Goal: Transaction & Acquisition: Download file/media

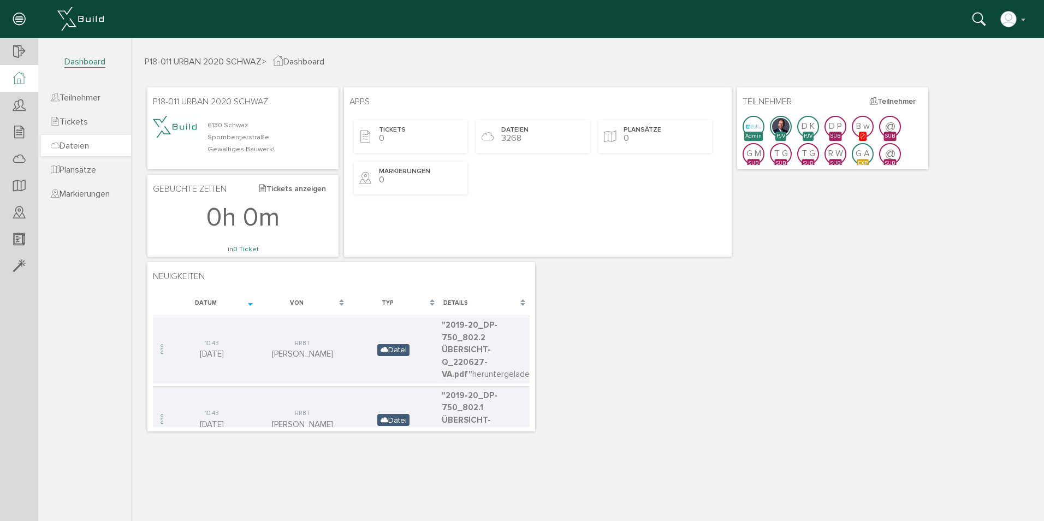
click at [89, 149] on span "Dateien" at bounding box center [70, 145] width 38 height 11
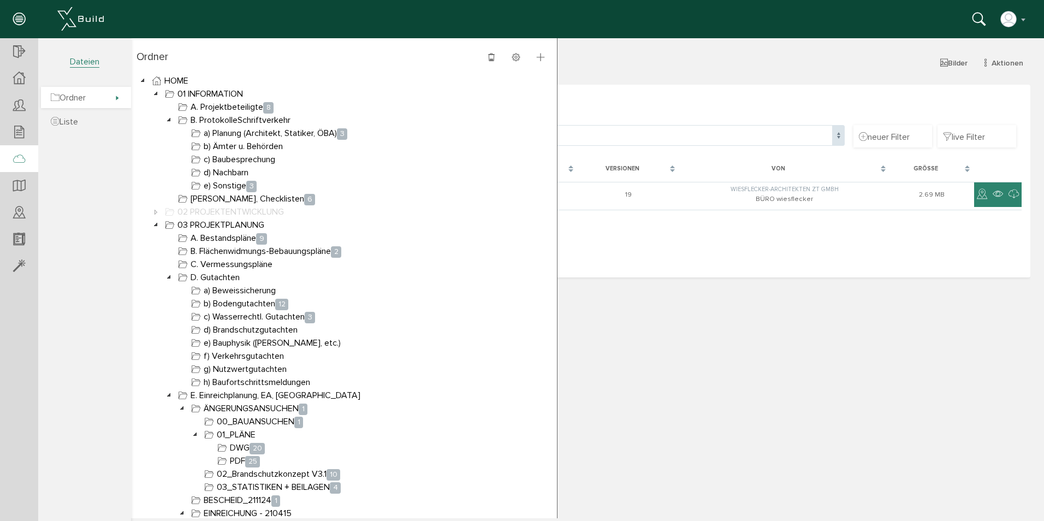
click at [95, 100] on span "Ordner" at bounding box center [86, 97] width 90 height 21
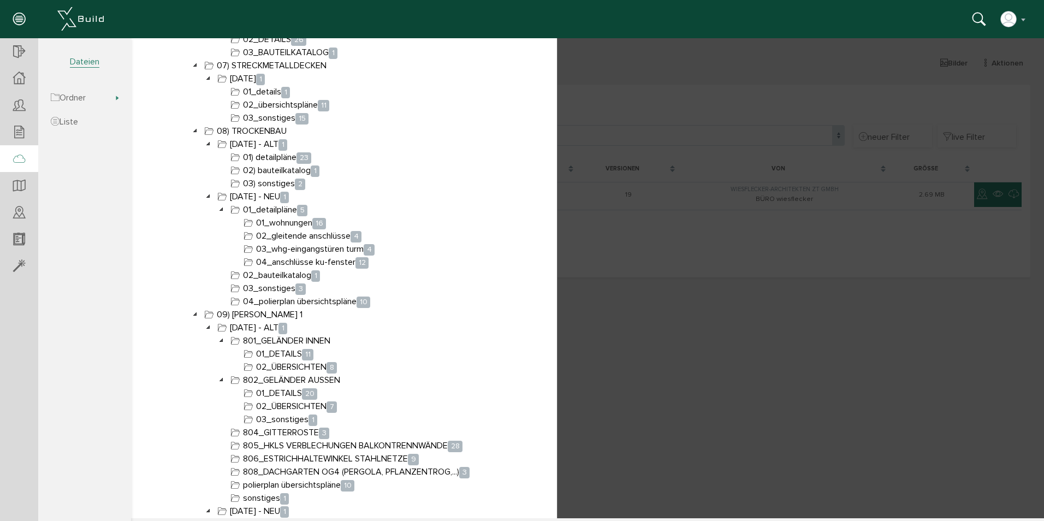
scroll to position [1147, 0]
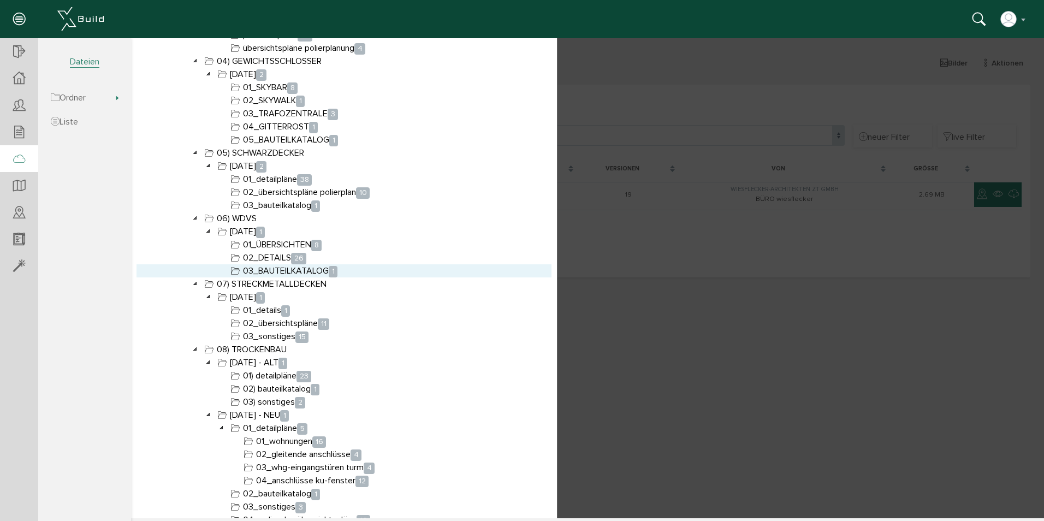
click at [281, 271] on link "03_BAUTEILKATALOG 1" at bounding box center [283, 270] width 111 height 13
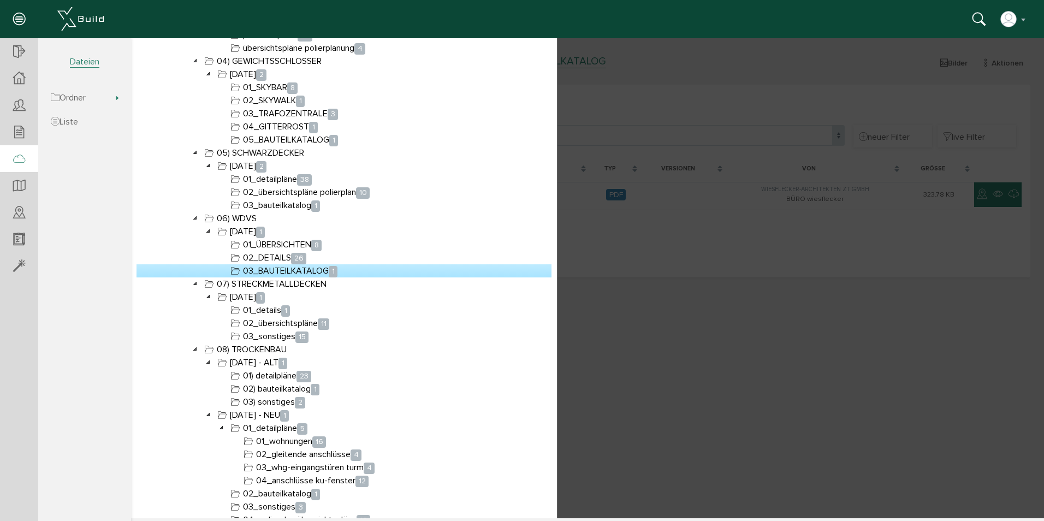
click at [828, 344] on div at bounding box center [587, 278] width 913 height 480
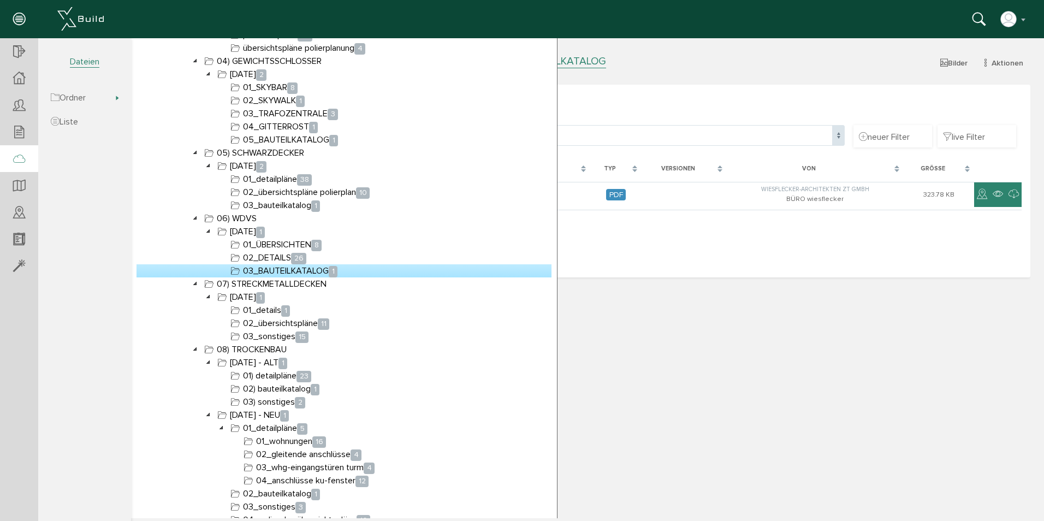
click at [314, 269] on link "03_BAUTEILKATALOG 1" at bounding box center [283, 270] width 111 height 13
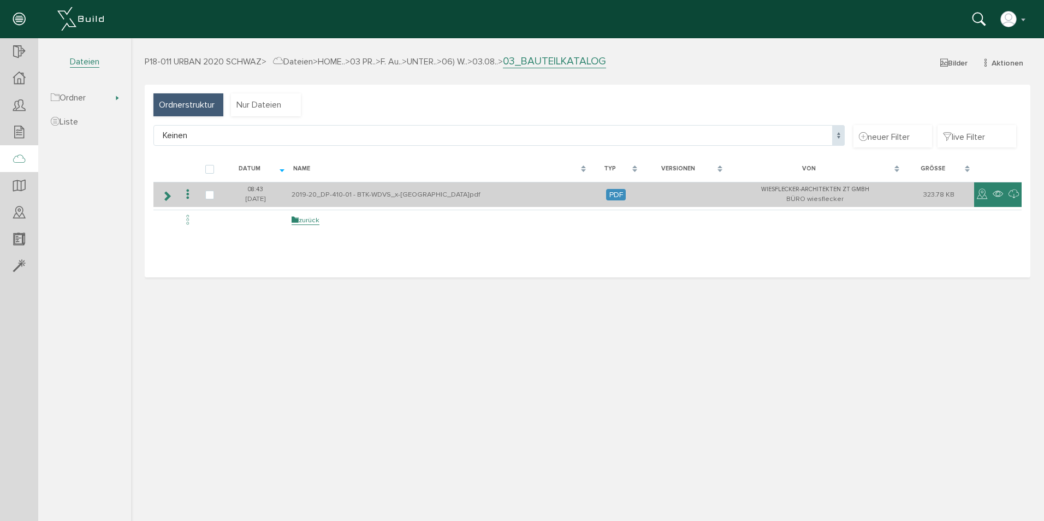
click at [183, 193] on icon at bounding box center [187, 194] width 13 height 15
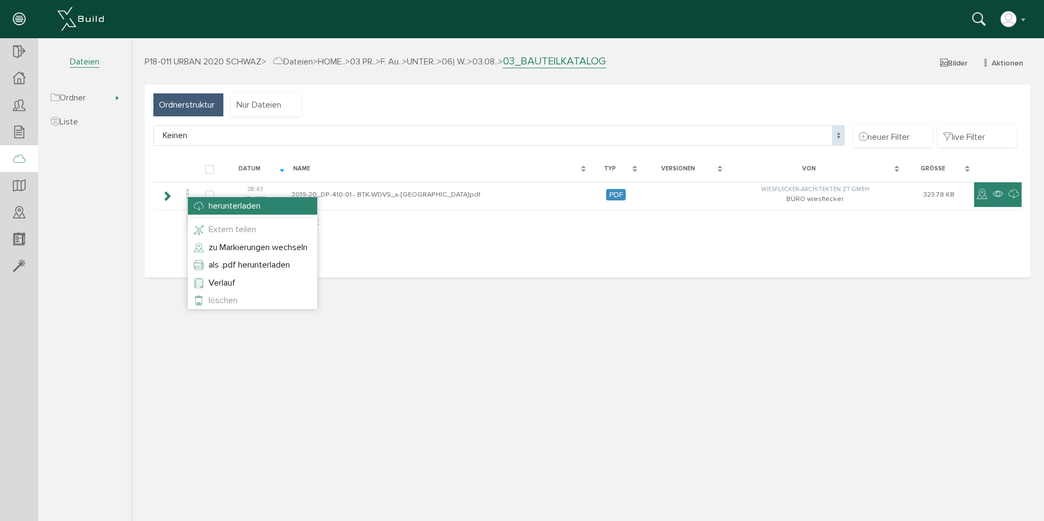
click at [213, 206] on span "herunterladen" at bounding box center [235, 205] width 52 height 11
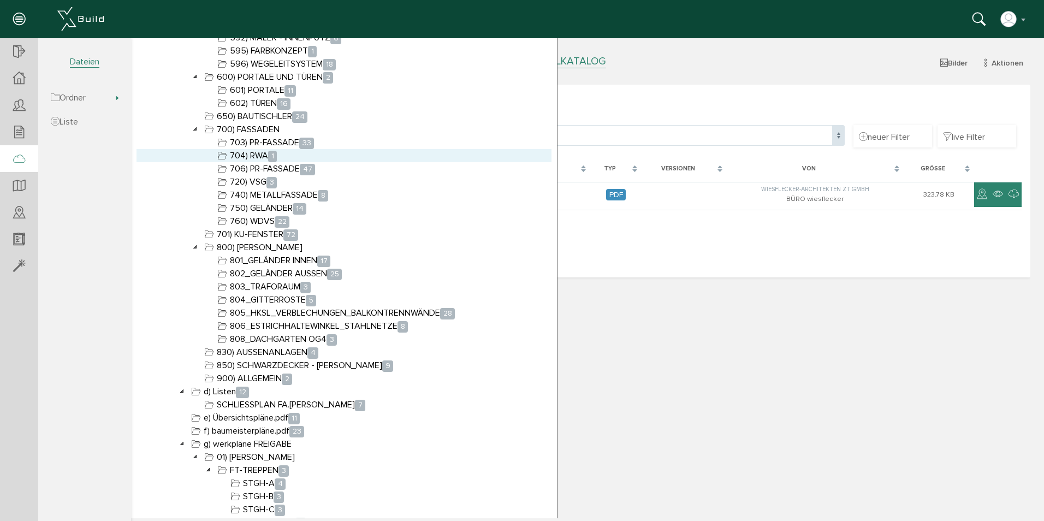
scroll to position [3495, 0]
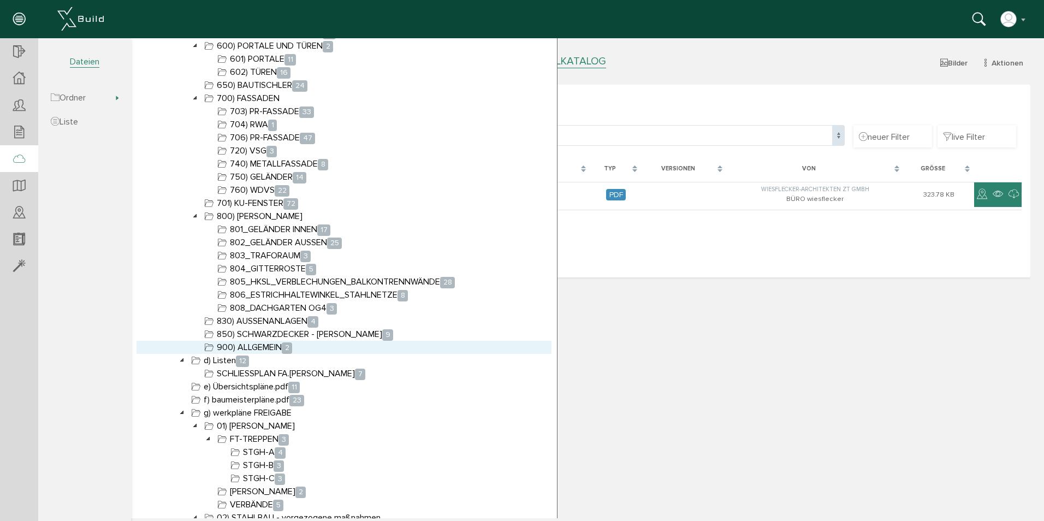
click at [269, 347] on link "900) ALLGEMEIN 2" at bounding box center [248, 347] width 92 height 13
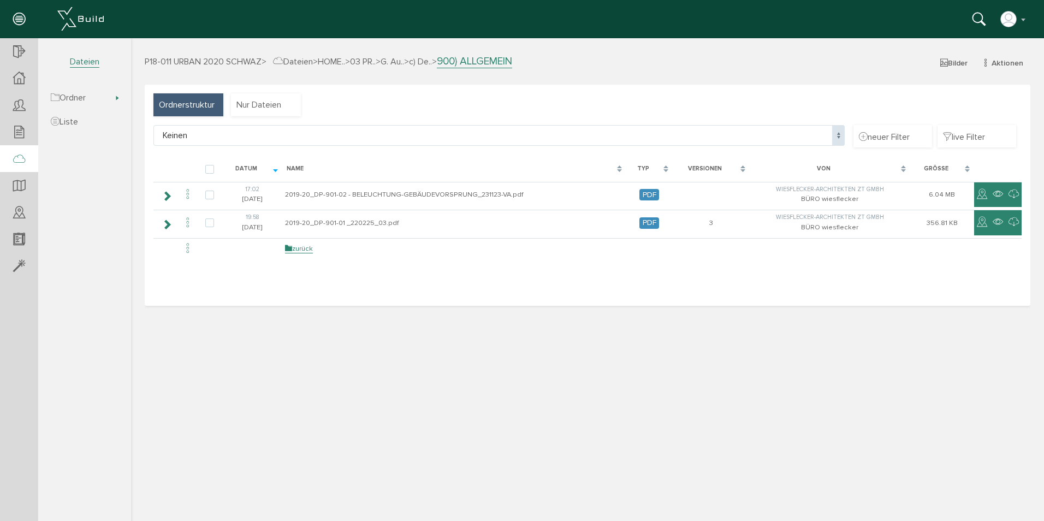
click at [729, 358] on div "P18-011 URBAN 2020 SCHWAZ > Dateien > HOME.. > 03 PR.. > G. Au.. > c) De.. > 90…" at bounding box center [587, 287] width 913 height 464
click at [977, 20] on icon at bounding box center [979, 20] width 13 height 16
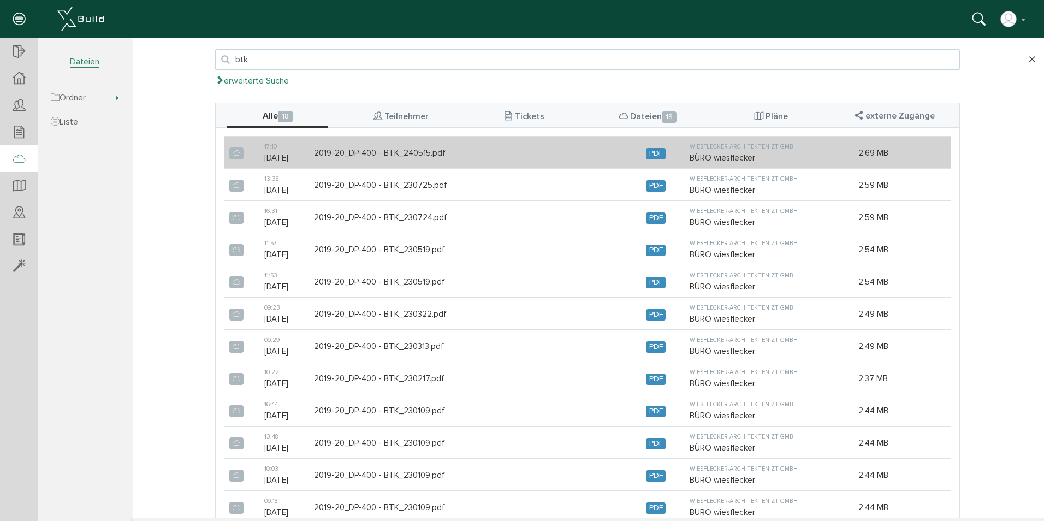
type input "btk"
click at [405, 151] on td "2019-20_DP-400 - BTK_240515.pdf" at bounding box center [475, 153] width 332 height 32
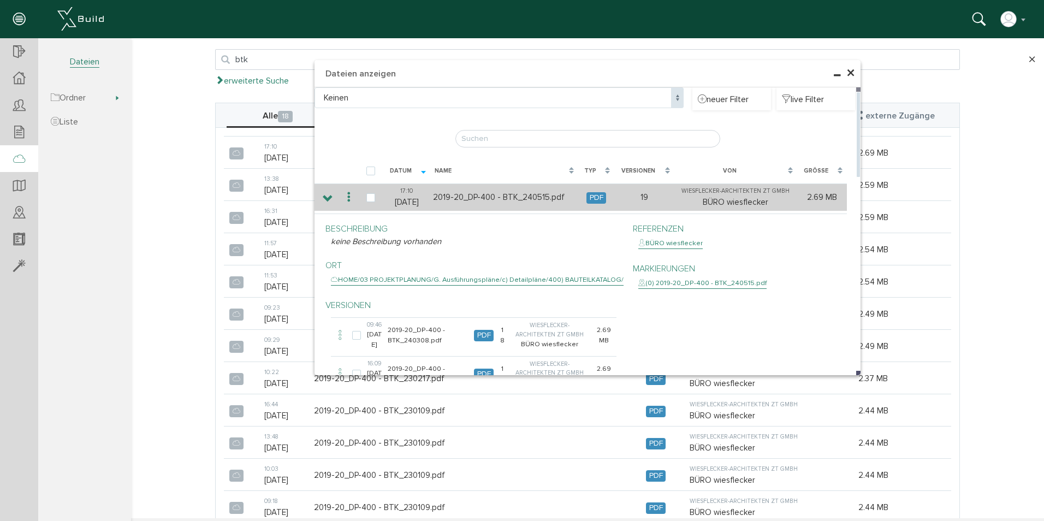
click at [343, 197] on icon at bounding box center [348, 197] width 13 height 15
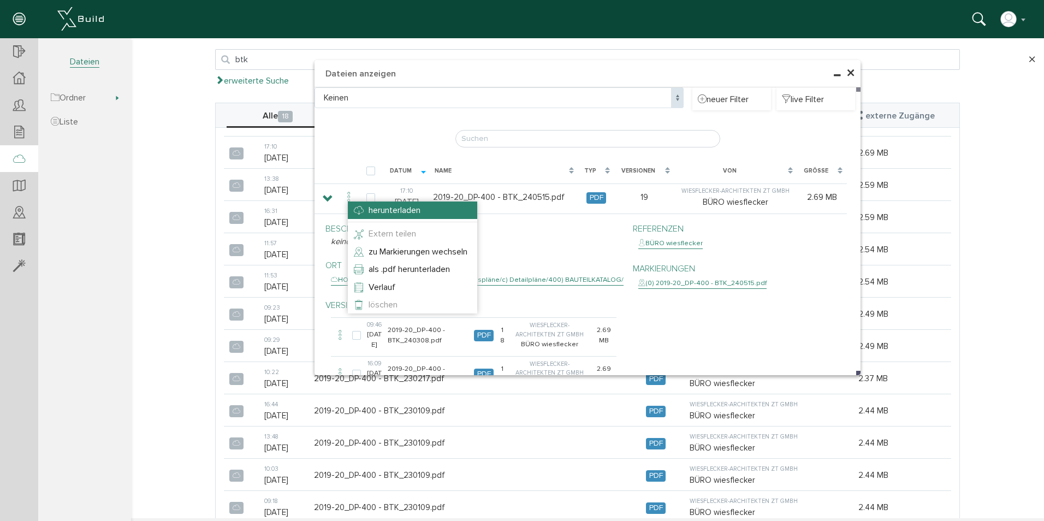
click at [367, 207] on li "herunterladen" at bounding box center [412, 209] width 129 height 17
